Goal: Transaction & Acquisition: Subscribe to service/newsletter

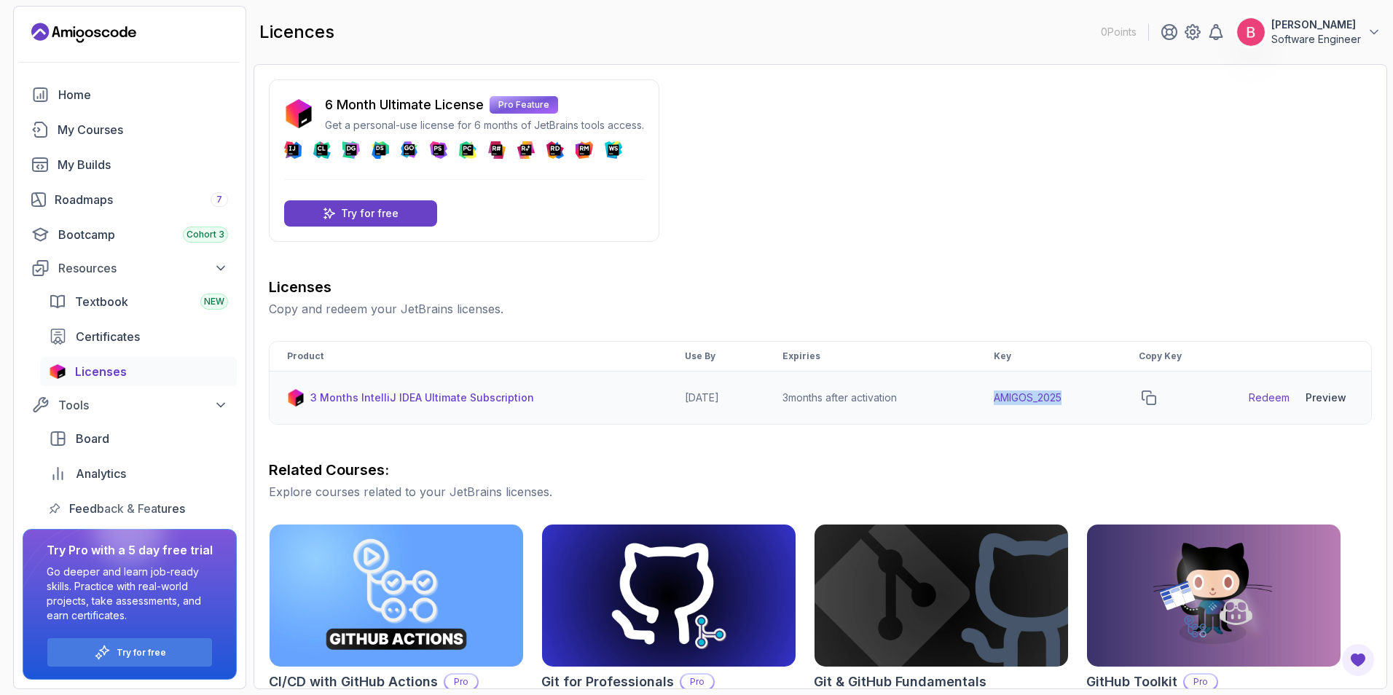
drag, startPoint x: 1003, startPoint y: 391, endPoint x: 1098, endPoint y: 400, distance: 95.9
click at [1098, 400] on td "AMIGOS_2025" at bounding box center [1048, 398] width 145 height 53
copy td "AMIGOS_2025"
click at [1266, 399] on link "Redeem" at bounding box center [1269, 398] width 41 height 15
click at [501, 100] on p "Pro Feature" at bounding box center [524, 104] width 68 height 17
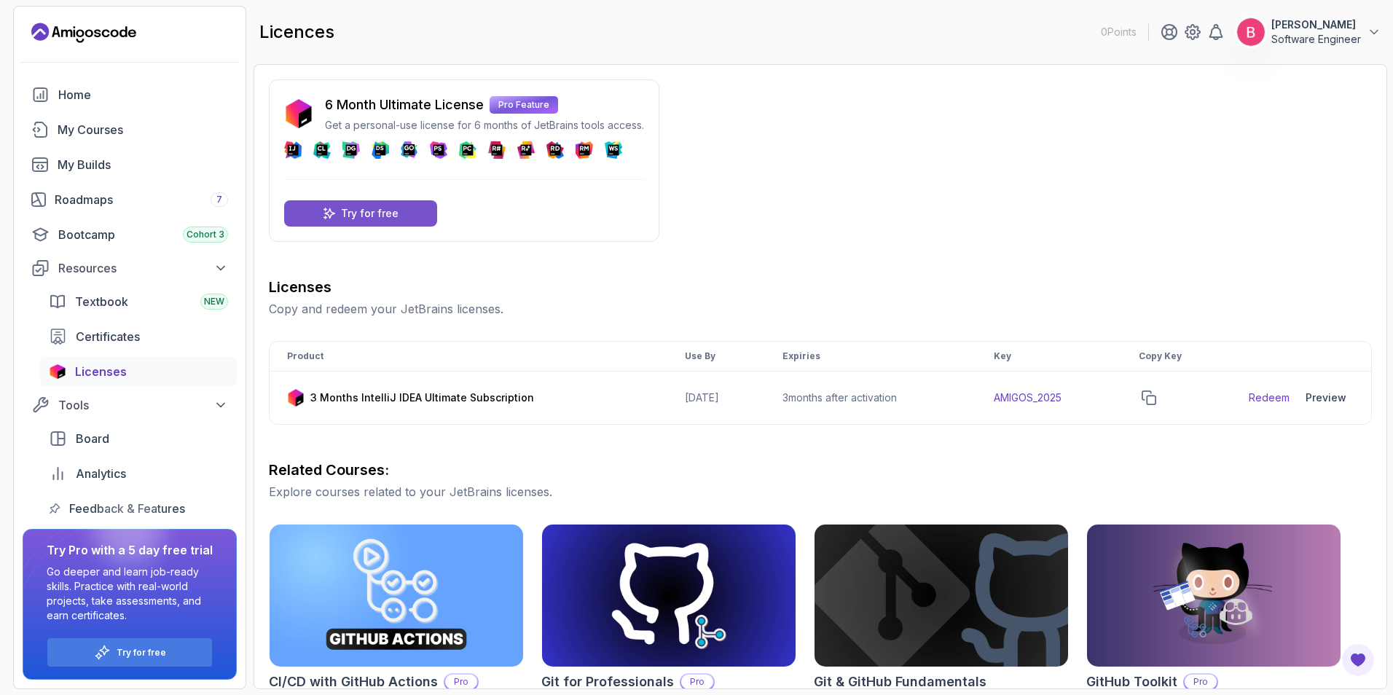
click at [399, 205] on div "Try for free" at bounding box center [360, 213] width 153 height 26
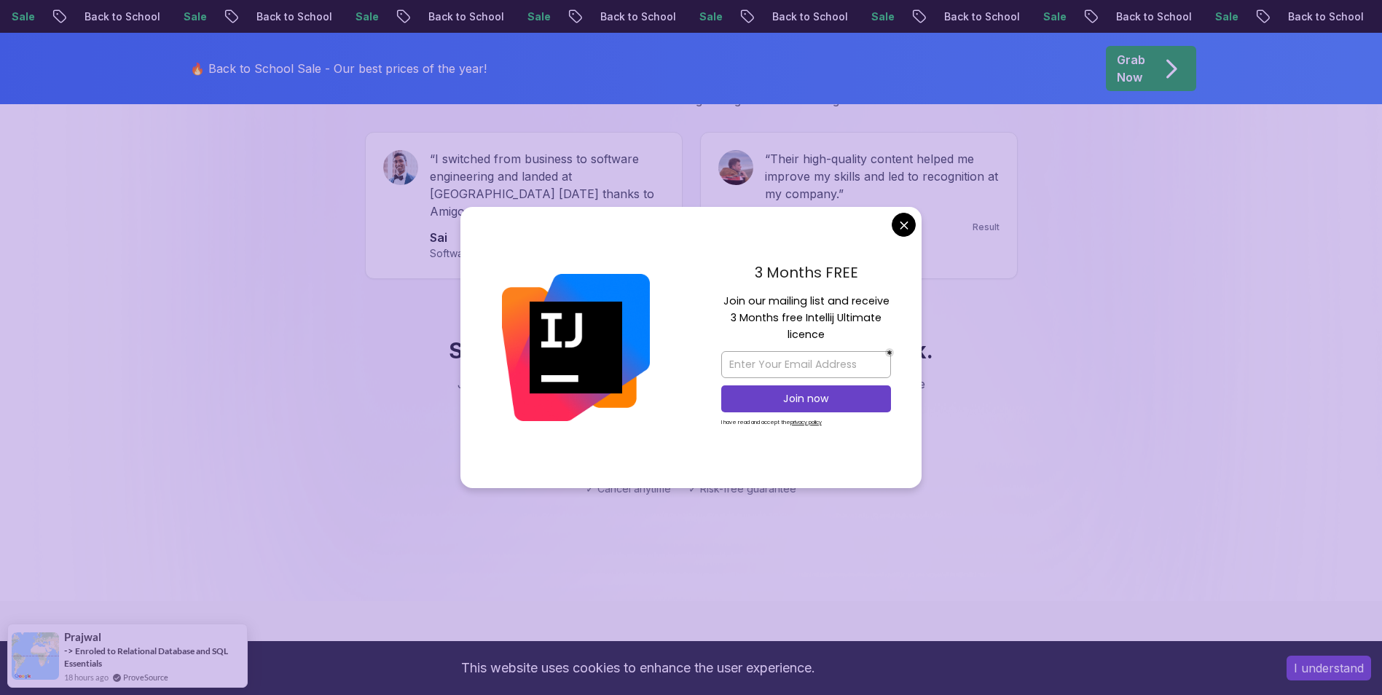
scroll to position [1312, 0]
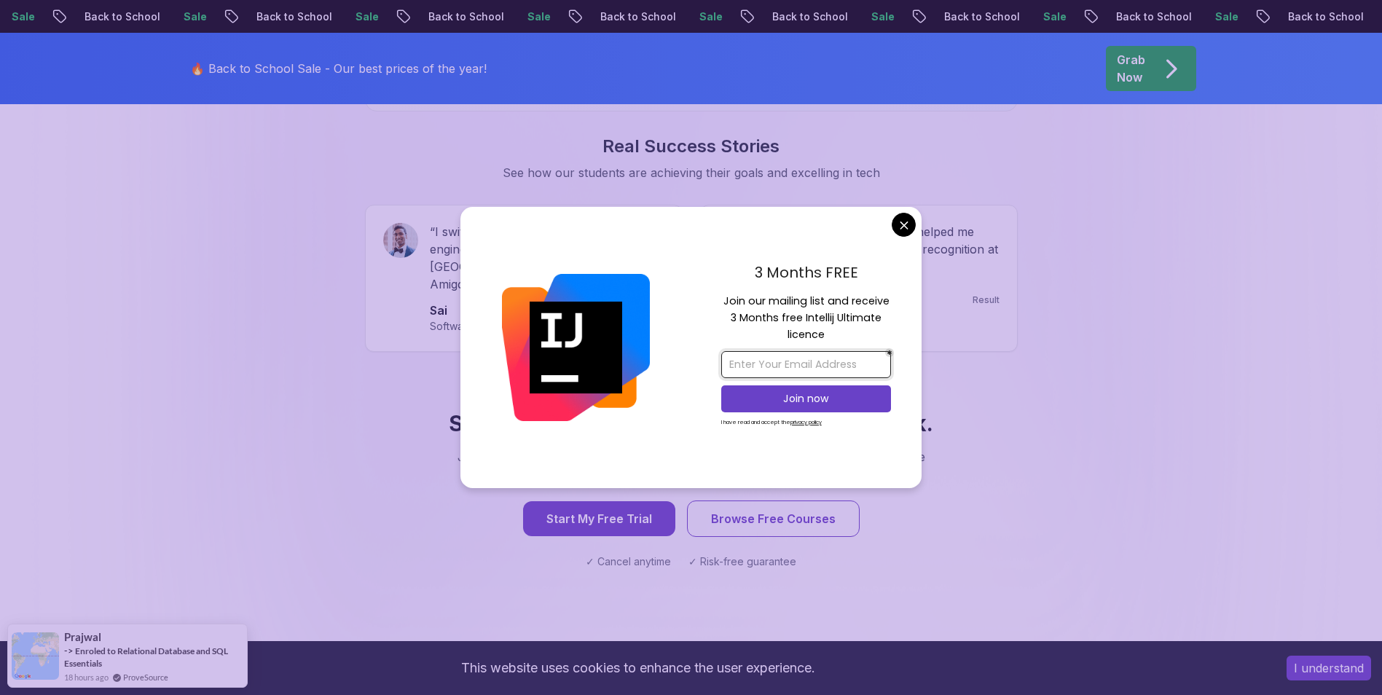
click at [809, 365] on input "email" at bounding box center [806, 364] width 170 height 27
type input "[EMAIL_ADDRESS][DOMAIN_NAME]"
click at [816, 397] on p "Join now" at bounding box center [806, 398] width 138 height 15
